Goal: Task Accomplishment & Management: Manage account settings

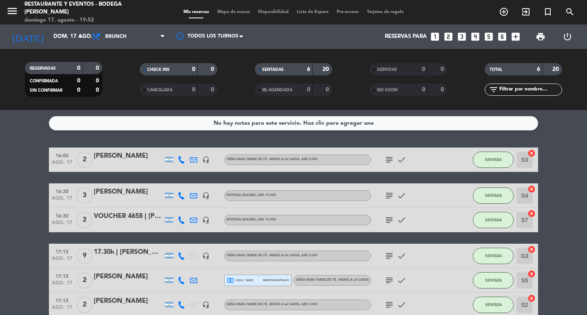
scroll to position [43, 0]
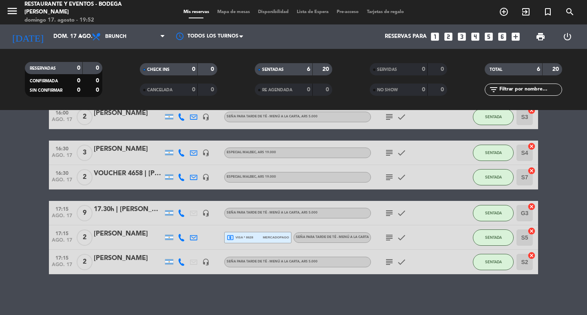
click at [390, 261] on icon "subject" at bounding box center [389, 262] width 10 height 10
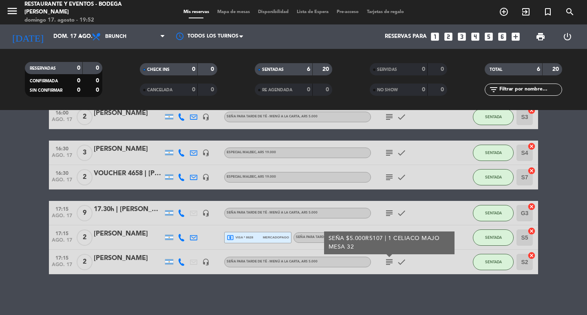
click at [390, 261] on icon "subject" at bounding box center [389, 262] width 10 height 10
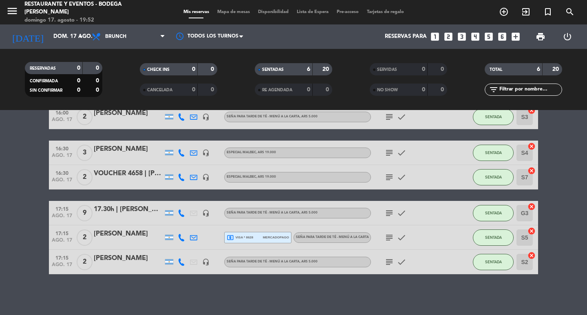
click at [384, 233] on span "subject" at bounding box center [389, 238] width 12 height 10
click at [387, 235] on icon "subject" at bounding box center [389, 238] width 10 height 10
click at [388, 151] on icon "subject" at bounding box center [389, 153] width 10 height 10
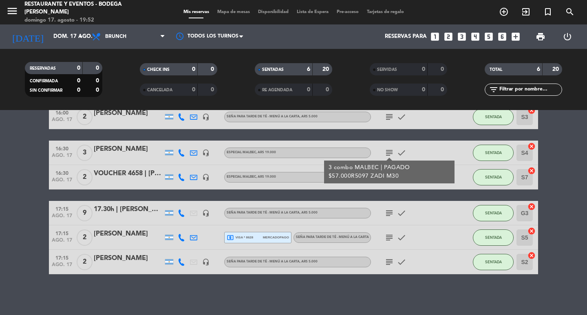
click at [388, 151] on icon "subject" at bounding box center [389, 153] width 10 height 10
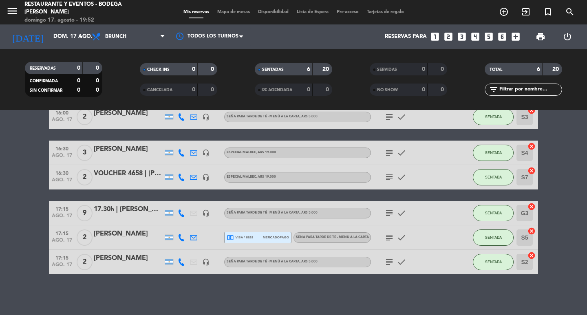
click at [389, 238] on icon "subject" at bounding box center [389, 238] width 10 height 10
click at [123, 235] on div "[PERSON_NAME]" at bounding box center [128, 234] width 69 height 11
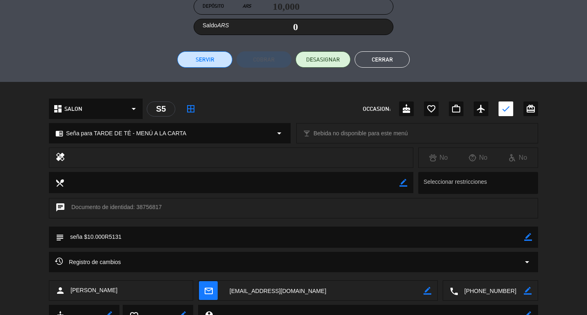
scroll to position [163, 0]
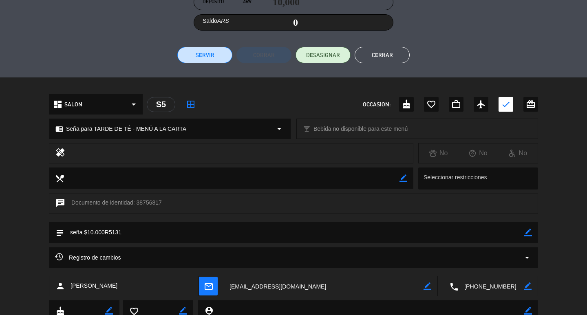
click at [526, 233] on icon "border_color" at bounding box center [528, 233] width 8 height 8
type textarea "seña $10.000R5131 ZADI M31"
click at [528, 231] on icon at bounding box center [528, 233] width 8 height 8
click at [382, 54] on button "Cerrar" at bounding box center [381, 55] width 55 height 16
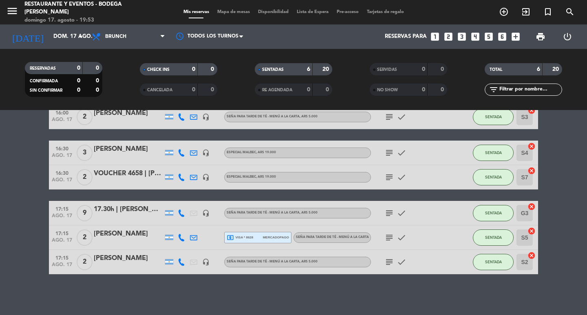
click at [388, 211] on icon "subject" at bounding box center [389, 213] width 10 height 10
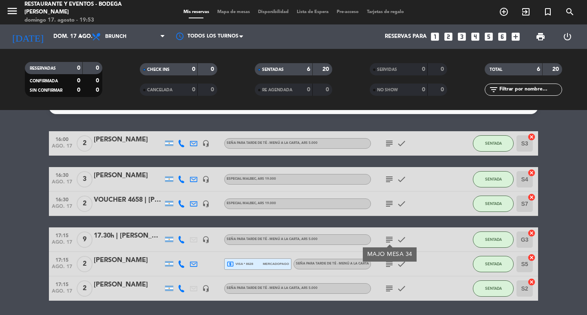
scroll to position [2, 0]
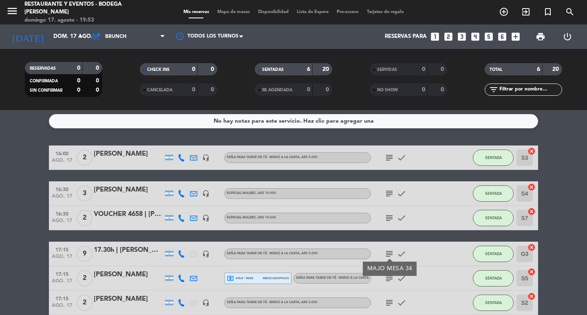
click at [388, 213] on icon "subject" at bounding box center [389, 218] width 10 height 10
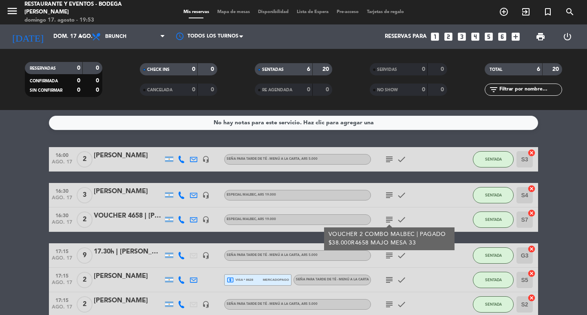
scroll to position [0, 0]
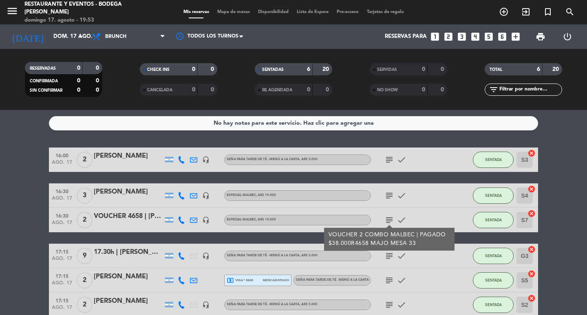
click at [391, 196] on icon "subject" at bounding box center [389, 196] width 10 height 10
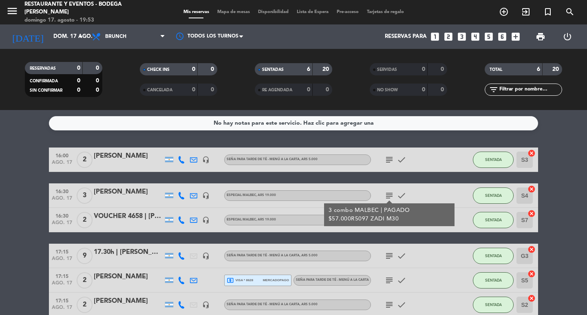
click at [389, 162] on icon "subject" at bounding box center [389, 160] width 10 height 10
